Goal: Information Seeking & Learning: Check status

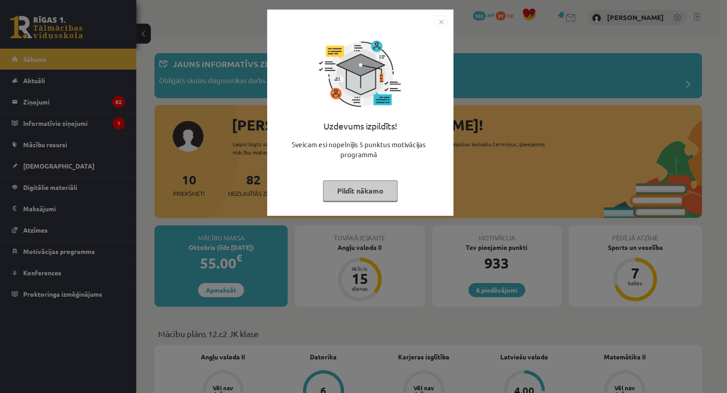
click at [350, 260] on div "Uzdevums izpildīts! Sveicam esi nopelnījis 5 punktus motivācijas programmā Pild…" at bounding box center [363, 196] width 727 height 393
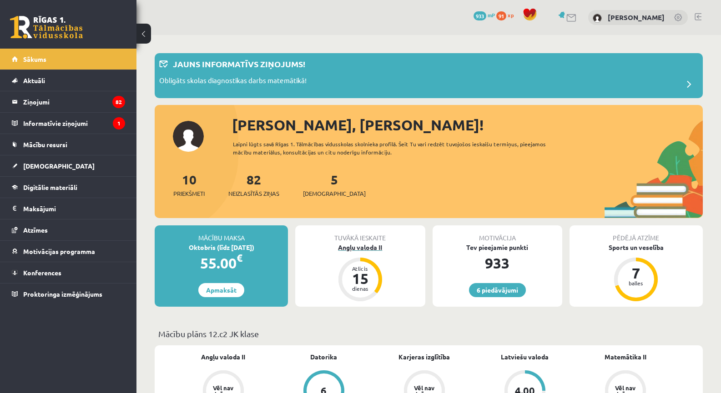
click at [362, 243] on div "Angļu valoda II" at bounding box center [360, 248] width 130 height 10
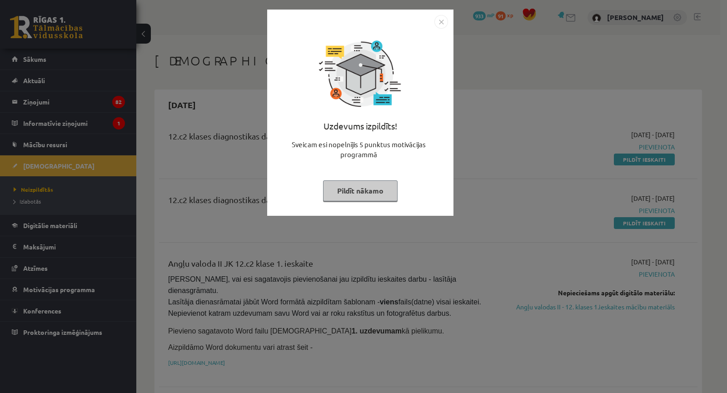
click at [353, 275] on div "Uzdevums izpildīts! Sveicam esi nopelnījis 5 punktus motivācijas programmā Pild…" at bounding box center [363, 196] width 727 height 393
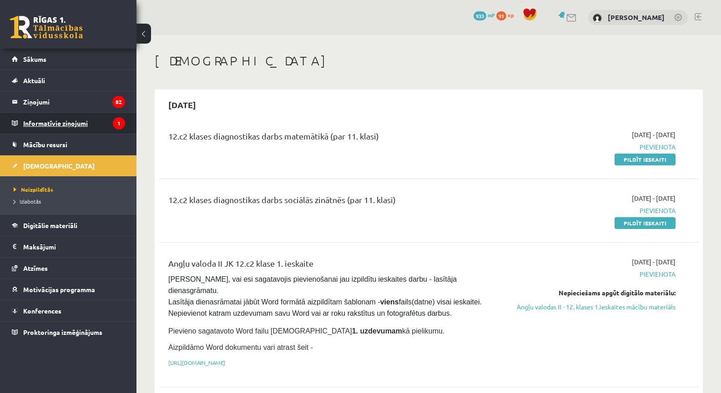
click at [59, 119] on legend "Informatīvie ziņojumi 1" at bounding box center [74, 123] width 102 height 21
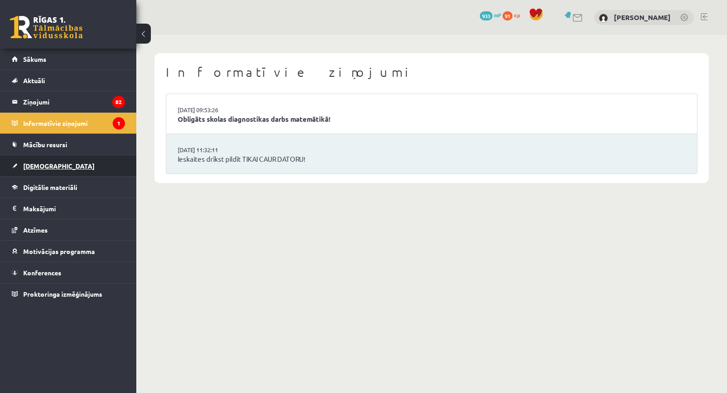
click at [62, 167] on link "[DEMOGRAPHIC_DATA]" at bounding box center [68, 165] width 113 height 21
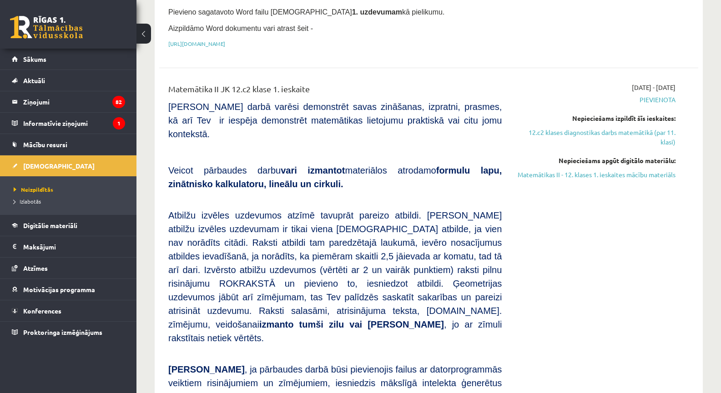
scroll to position [424, 0]
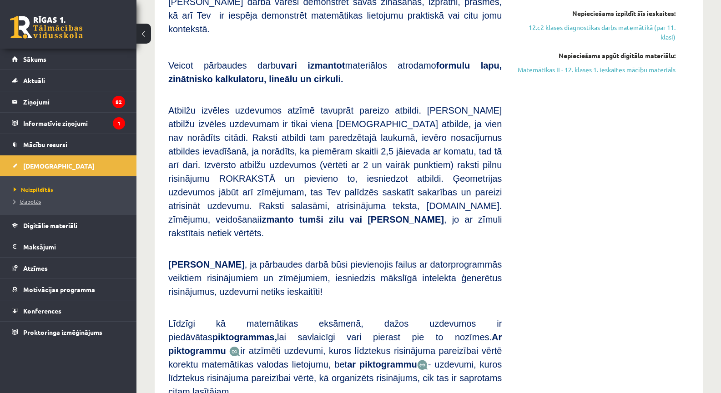
click at [48, 200] on link "Izlabotās" at bounding box center [71, 201] width 114 height 8
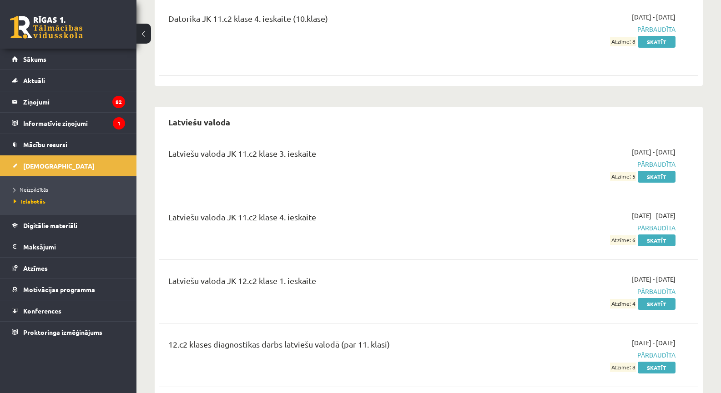
scroll to position [530, 0]
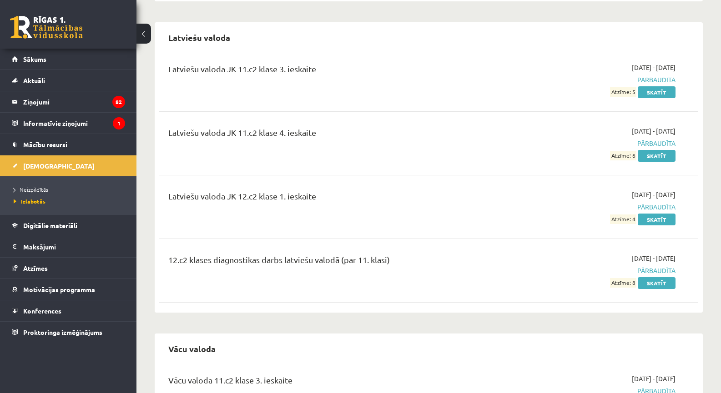
click at [654, 225] on div "Latviešu valoda JK 12.c2 klase 1. ieskaite 2025-09-01 - 2025-09-15 Pārbaudīta A…" at bounding box center [428, 207] width 539 height 52
click at [656, 222] on link "Skatīt" at bounding box center [656, 220] width 38 height 12
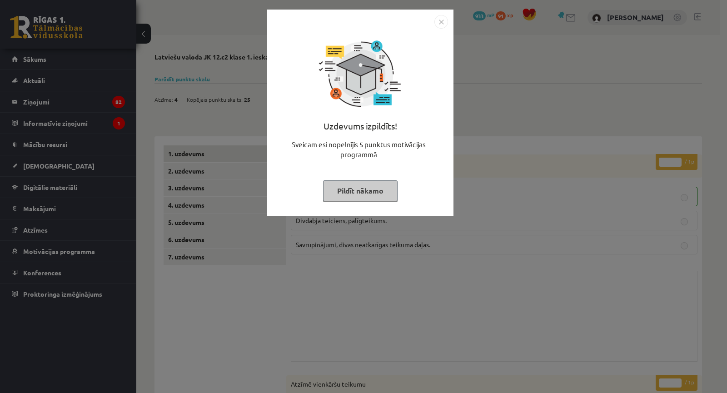
drag, startPoint x: 492, startPoint y: 232, endPoint x: 498, endPoint y: 233, distance: 6.4
click at [492, 232] on div "Uzdevums izpildīts! Sveicam esi nopelnījis 5 punktus motivācijas programmā Pild…" at bounding box center [363, 196] width 727 height 393
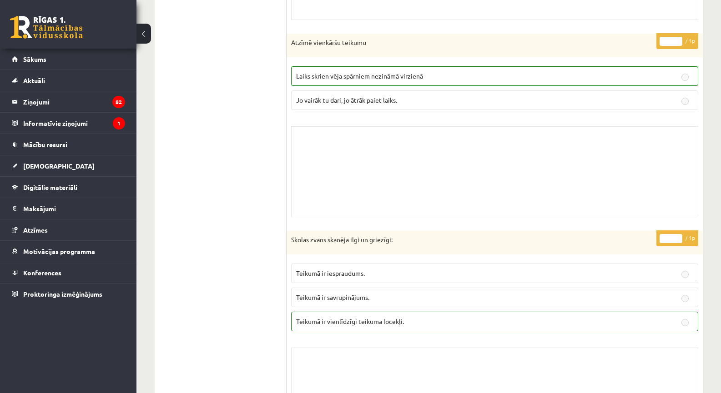
scroll to position [119, 0]
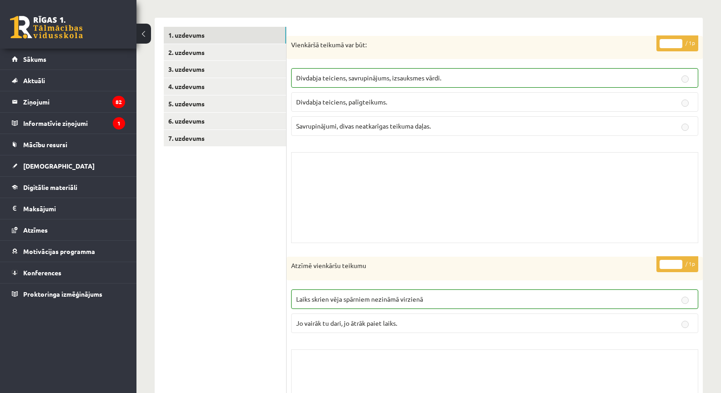
click at [243, 137] on link "7. uzdevums" at bounding box center [225, 138] width 122 height 17
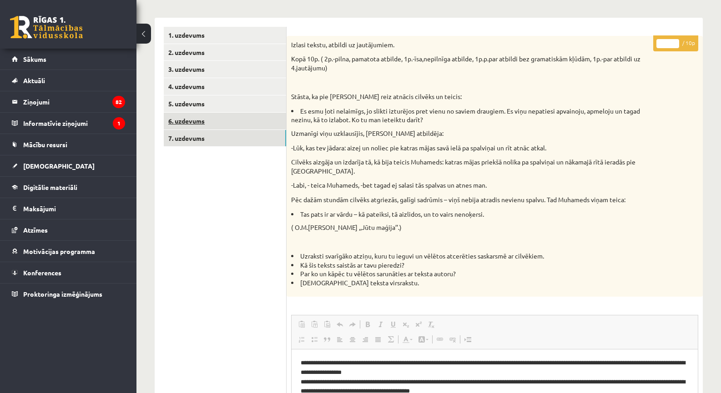
scroll to position [0, 0]
click at [244, 124] on link "6. uzdevums" at bounding box center [225, 121] width 122 height 17
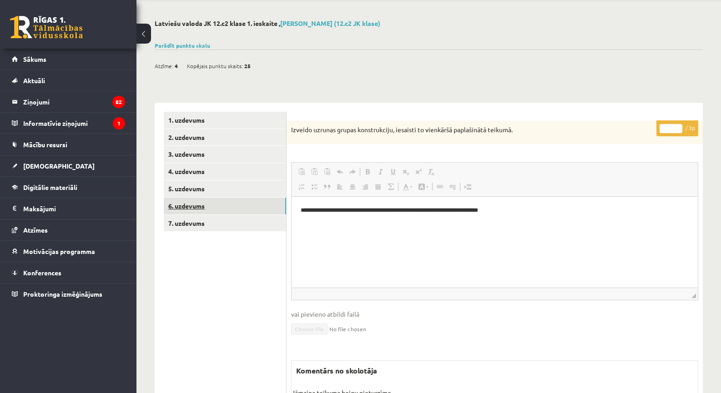
click at [230, 207] on link "6. uzdevums" at bounding box center [225, 206] width 122 height 17
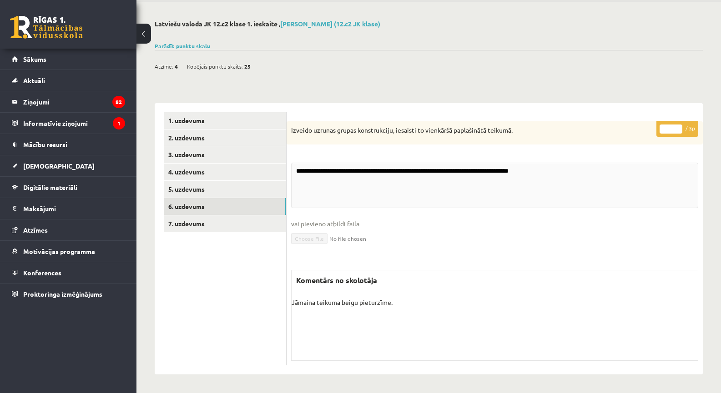
click at [227, 197] on ul "1. uzdevums 2. uzdevums 3. uzdevums 4. uzdevums 5. uzdevums 6. uzdevums 7. uzde…" at bounding box center [225, 239] width 123 height 254
click at [230, 190] on link "5. uzdevums" at bounding box center [225, 189] width 122 height 17
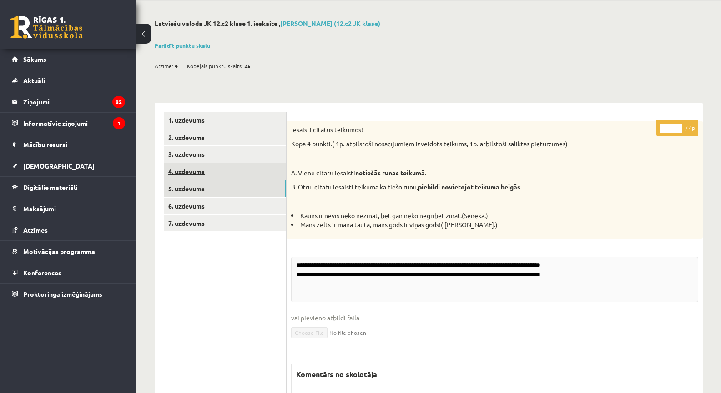
click at [229, 170] on link "4. uzdevums" at bounding box center [225, 171] width 122 height 17
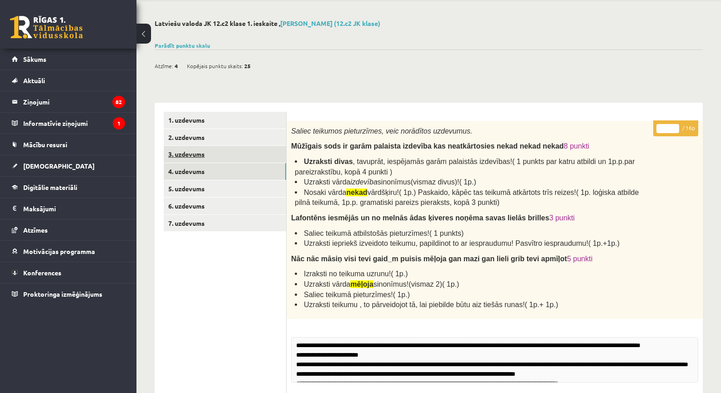
click at [233, 154] on link "3. uzdevums" at bounding box center [225, 154] width 122 height 17
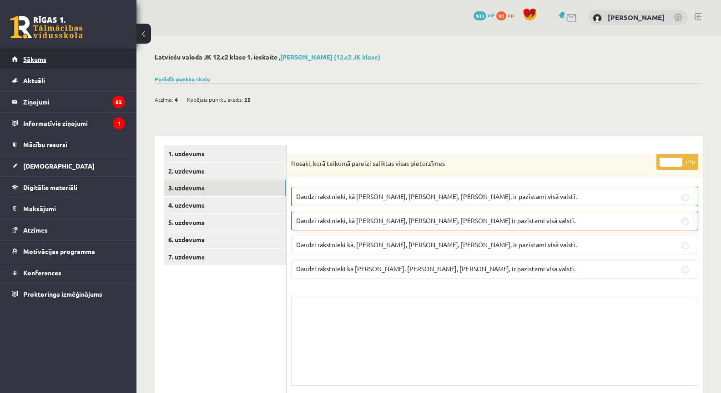
click at [53, 60] on link "Sākums" at bounding box center [68, 59] width 113 height 21
